Goal: Task Accomplishment & Management: Manage account settings

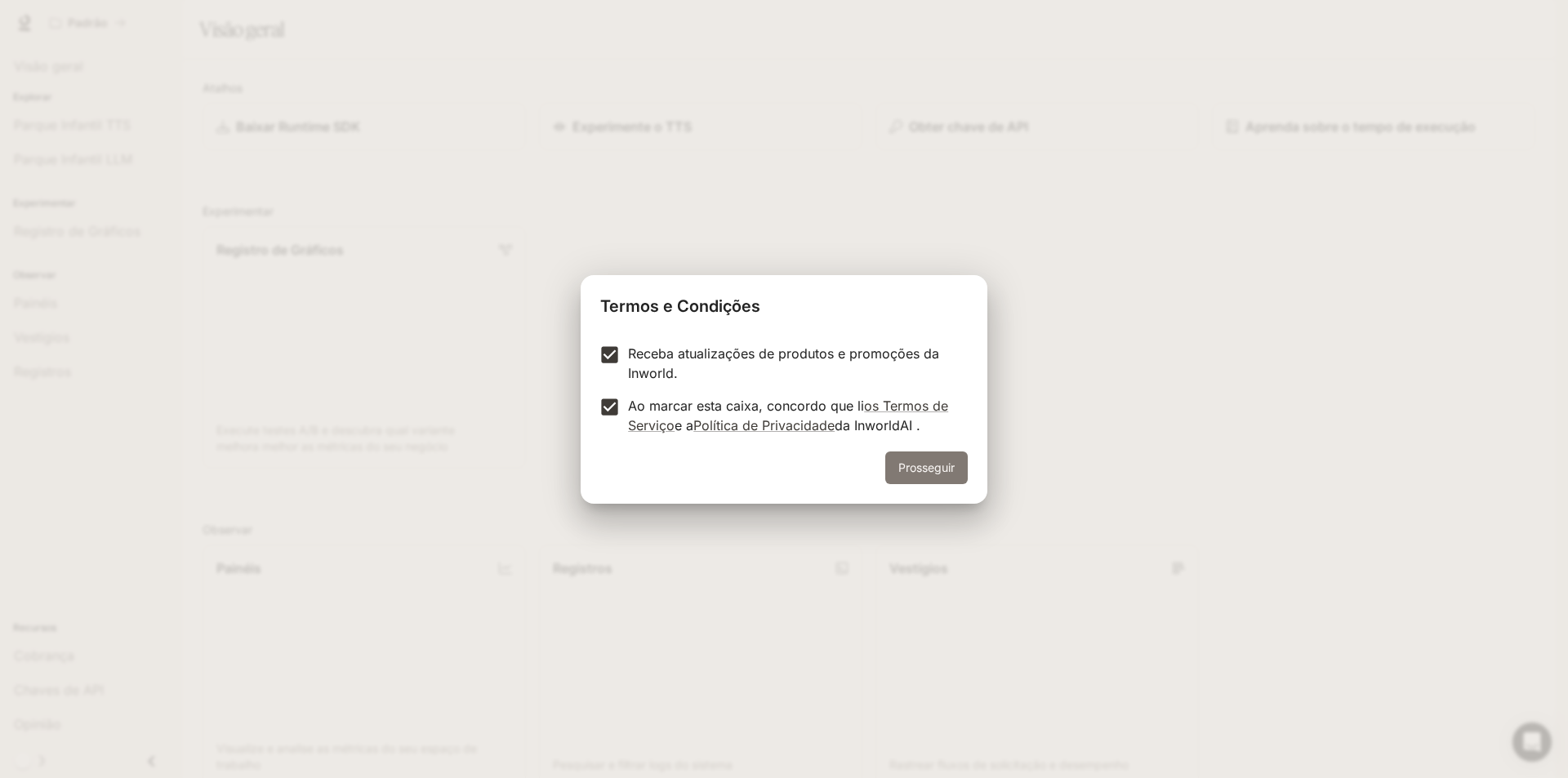
click at [921, 463] on font "Prosseguir" at bounding box center [926, 468] width 56 height 13
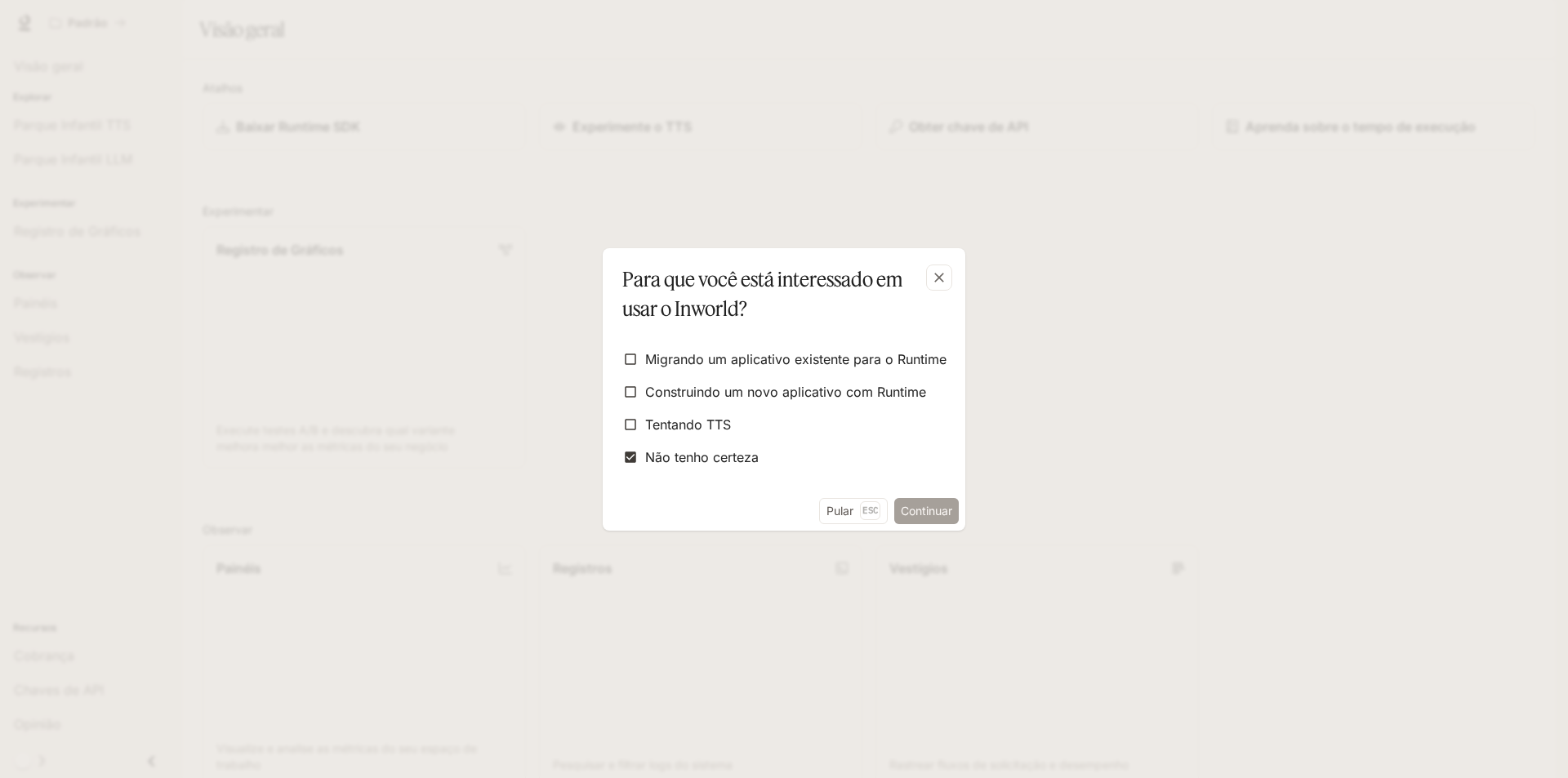
click at [933, 509] on font "Continuar" at bounding box center [926, 510] width 51 height 13
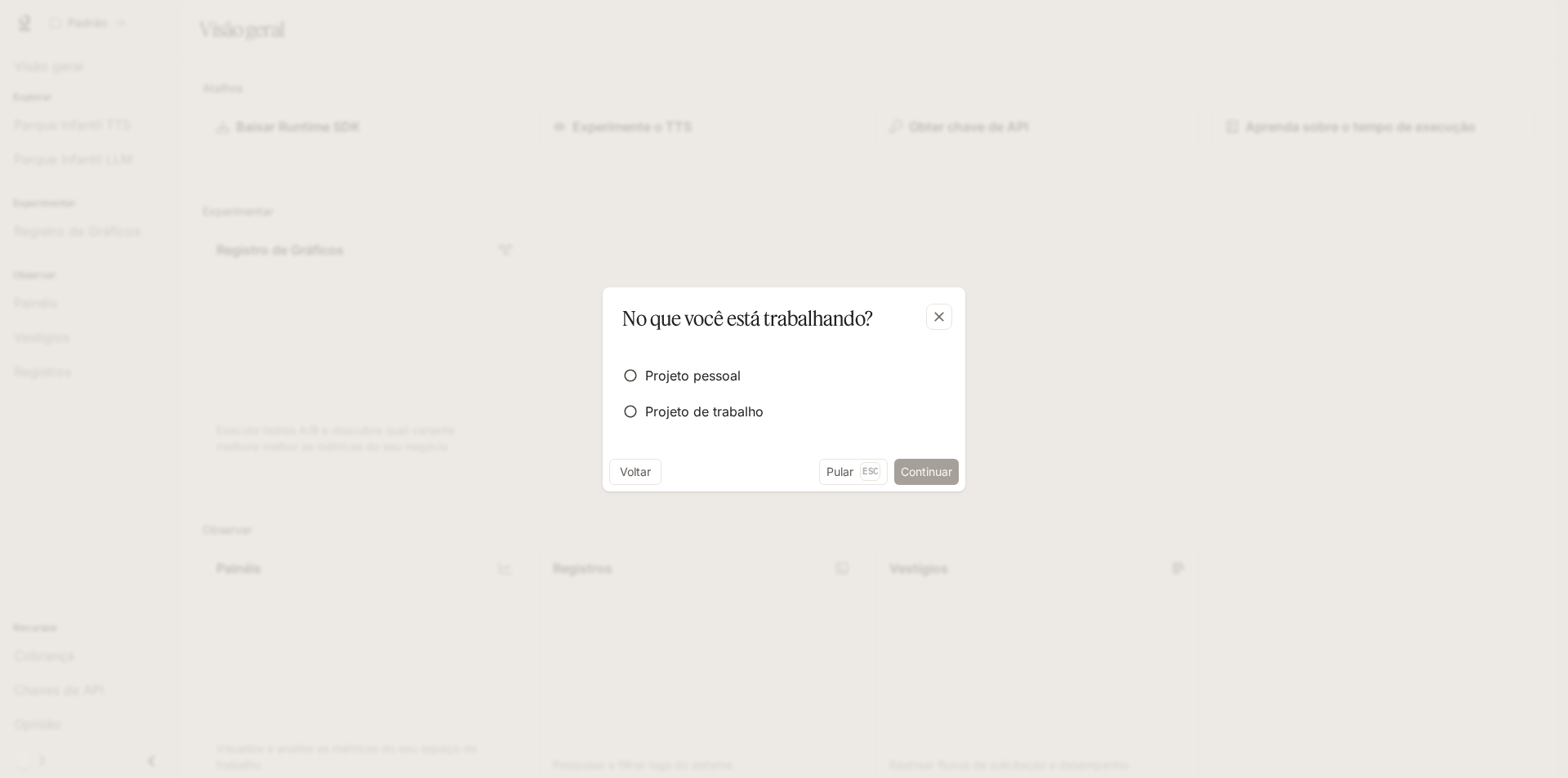
click at [915, 472] on font "Continuar" at bounding box center [926, 471] width 51 height 13
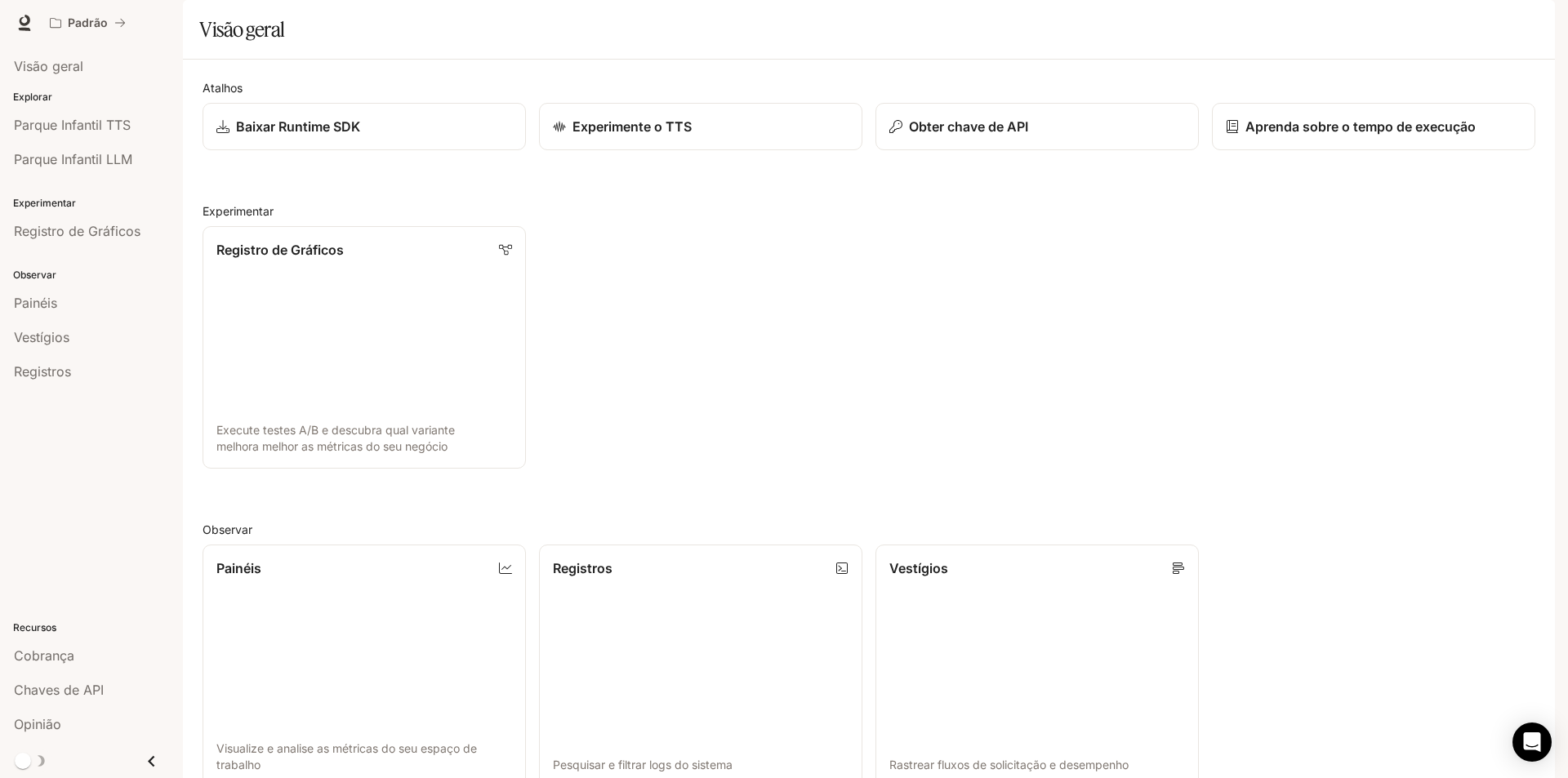
click at [1530, 24] on img "button" at bounding box center [1532, 23] width 23 height 23
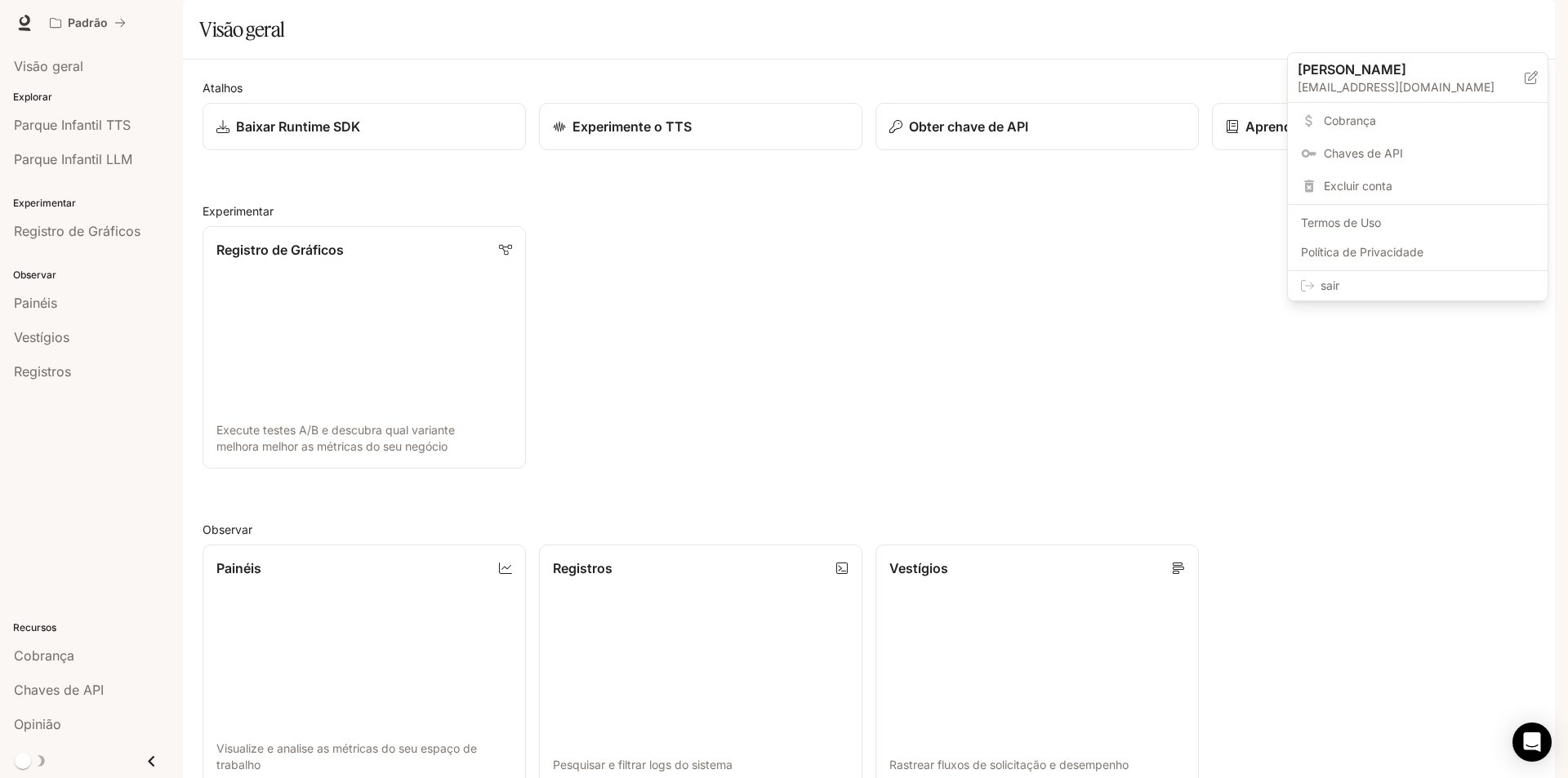
click at [1368, 289] on span "sair" at bounding box center [1427, 285] width 214 height 16
